Goal: Transaction & Acquisition: Purchase product/service

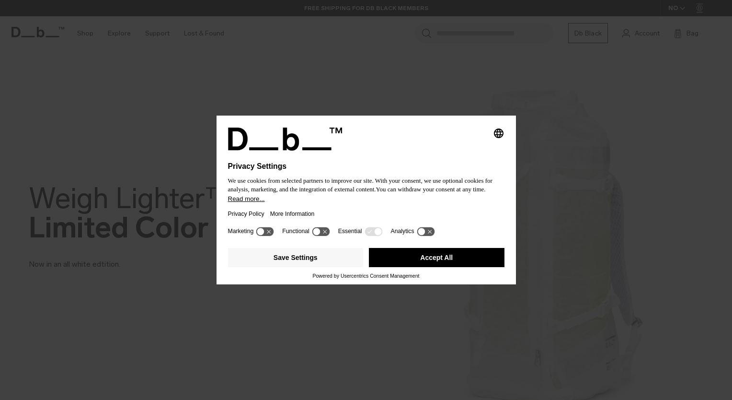
click at [463, 258] on button "Accept All" at bounding box center [437, 257] width 136 height 19
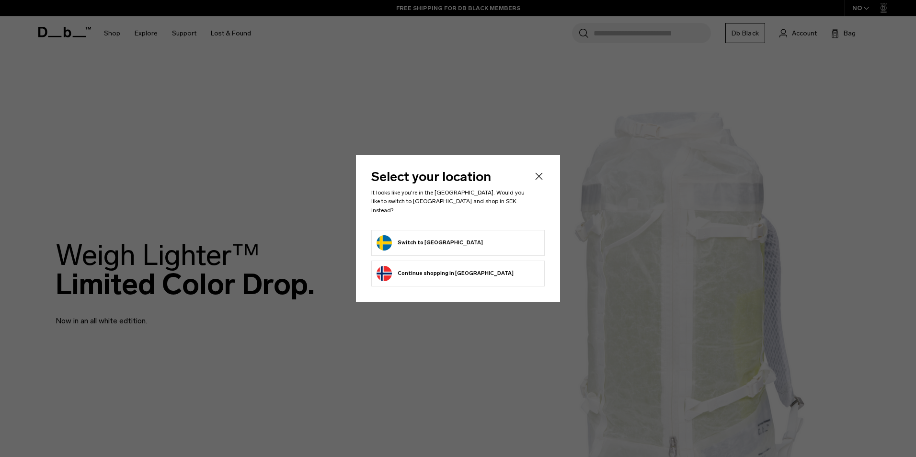
click at [429, 236] on button "Switch to [GEOGRAPHIC_DATA]" at bounding box center [430, 242] width 106 height 15
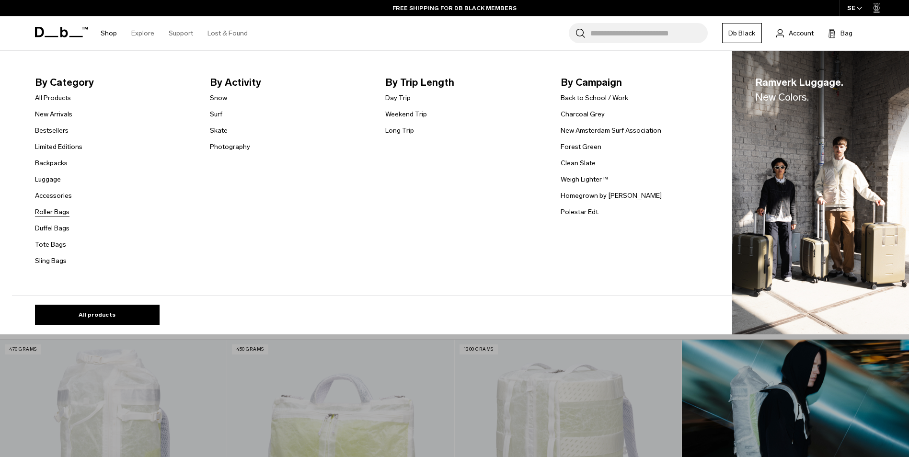
click at [64, 213] on link "Roller Bags" at bounding box center [52, 212] width 35 height 10
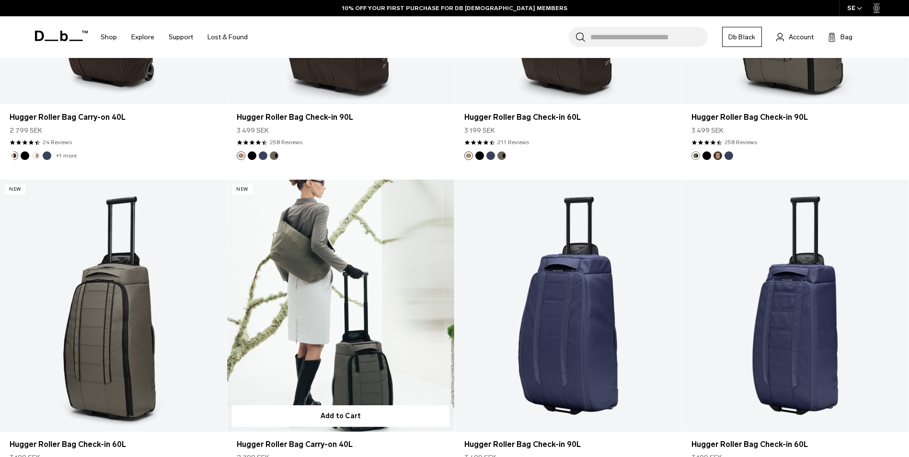
scroll to position [958, 0]
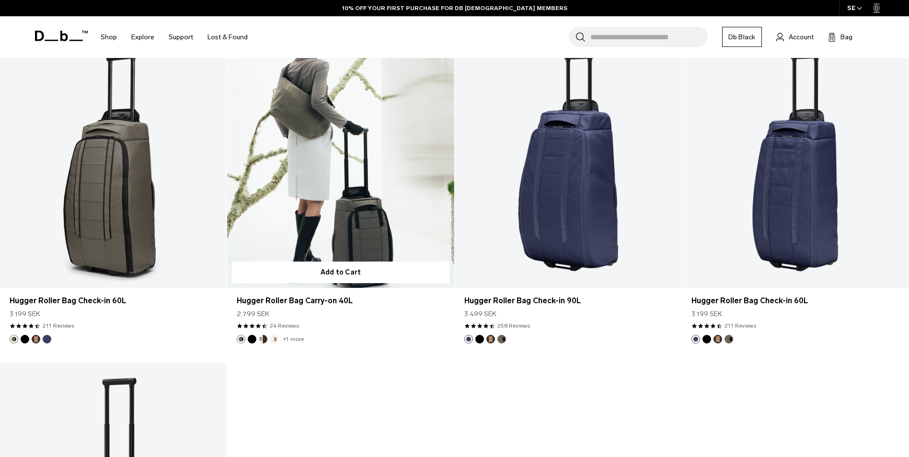
click at [372, 210] on link "Hugger Roller Bag Carry-on 40L" at bounding box center [340, 162] width 227 height 252
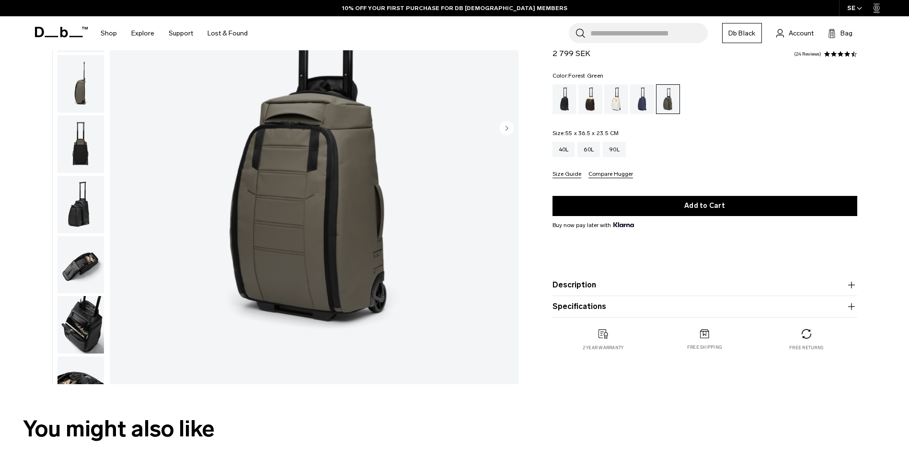
scroll to position [144, 0]
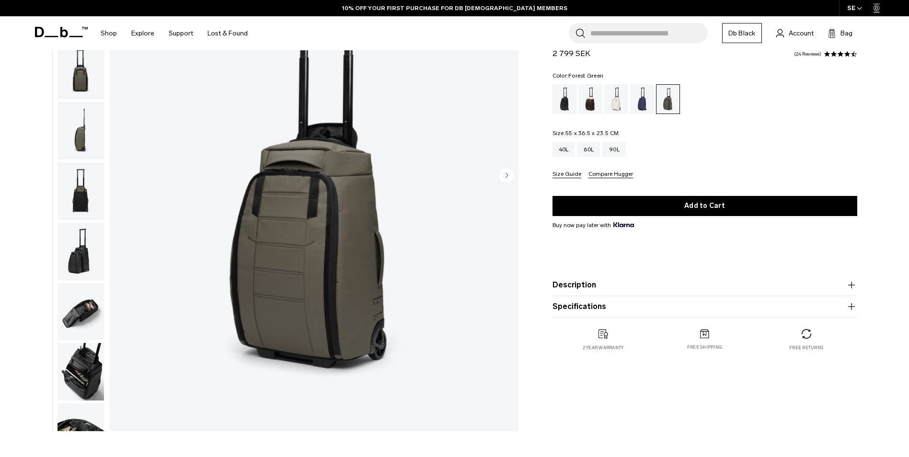
click at [92, 197] on img "button" at bounding box center [81, 191] width 46 height 58
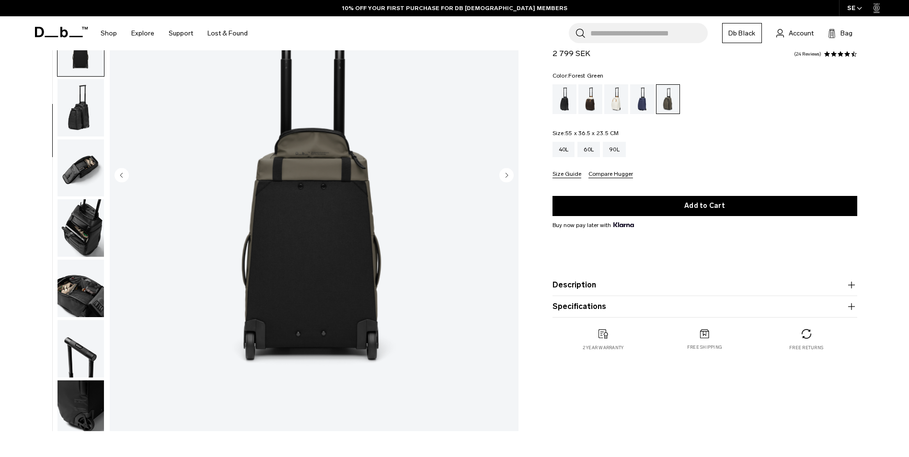
scroll to position [151, 0]
